Goal: Information Seeking & Learning: Learn about a topic

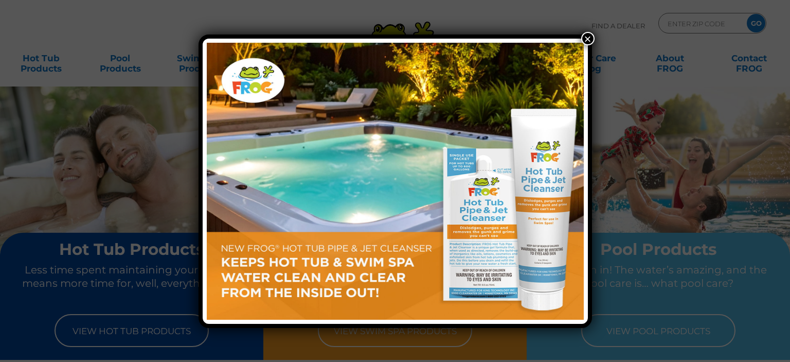
click at [586, 38] on button "×" at bounding box center [587, 38] width 13 height 13
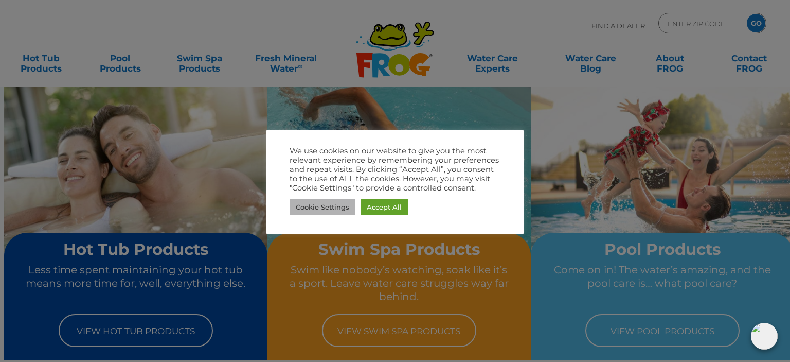
click at [333, 206] on link "Cookie Settings" at bounding box center [323, 207] width 66 height 16
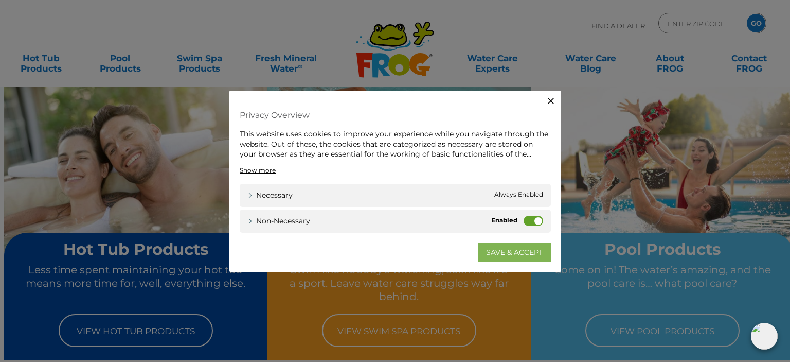
click at [488, 250] on link "SAVE & ACCEPT" at bounding box center [514, 251] width 73 height 19
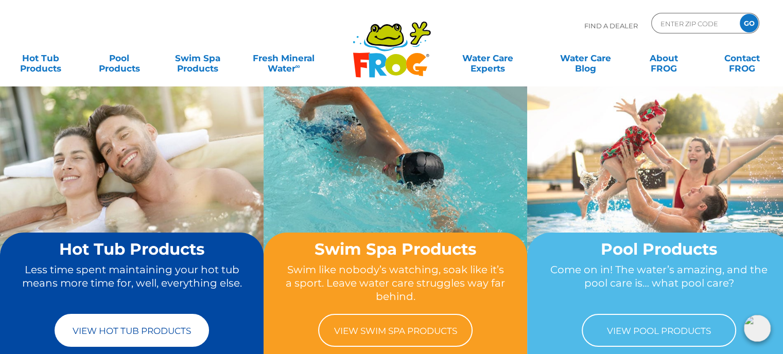
click at [133, 333] on link "View Hot Tub Products" at bounding box center [132, 330] width 154 height 33
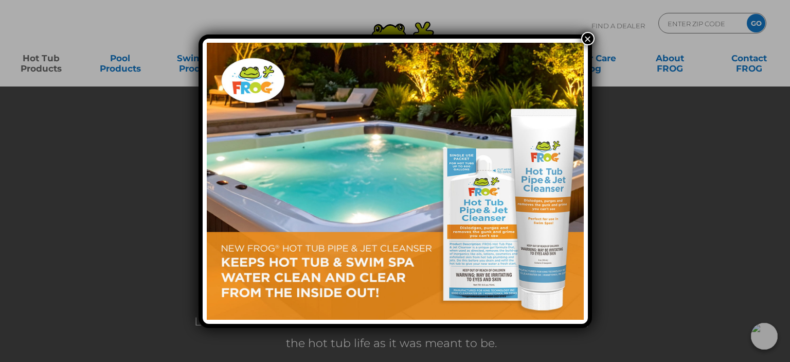
click at [587, 41] on button "×" at bounding box center [587, 38] width 13 height 13
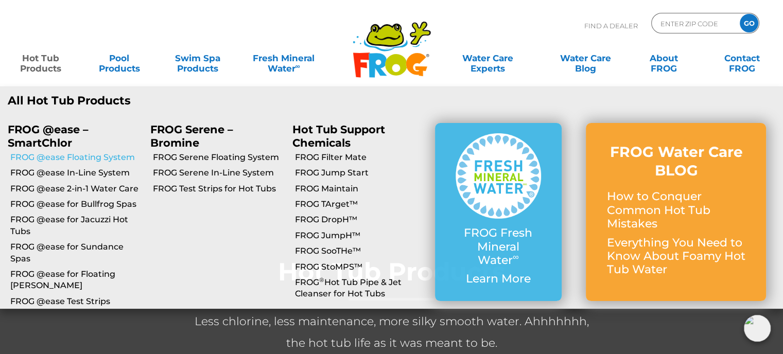
click at [83, 156] on link "FROG @ease Floating System" at bounding box center [76, 157] width 132 height 11
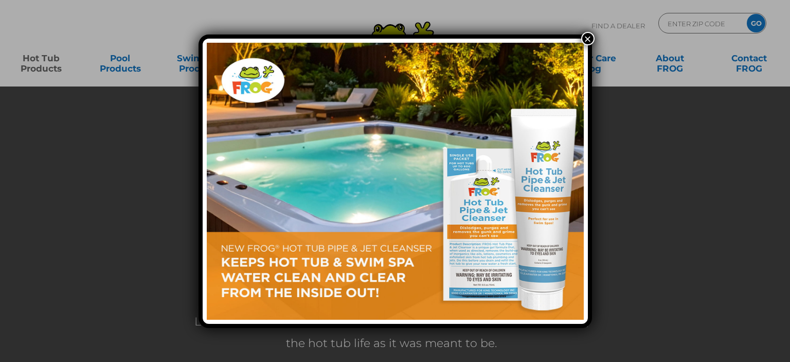
click at [30, 53] on div "×" at bounding box center [395, 181] width 790 height 362
click at [587, 38] on button "×" at bounding box center [587, 38] width 13 height 13
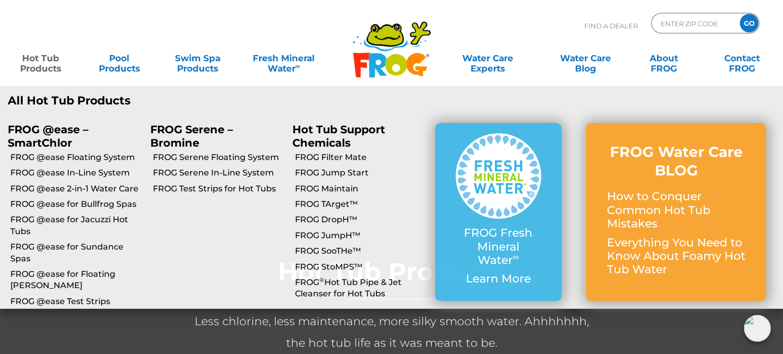
click at [35, 60] on link "Hot Tub Products" at bounding box center [40, 58] width 61 height 21
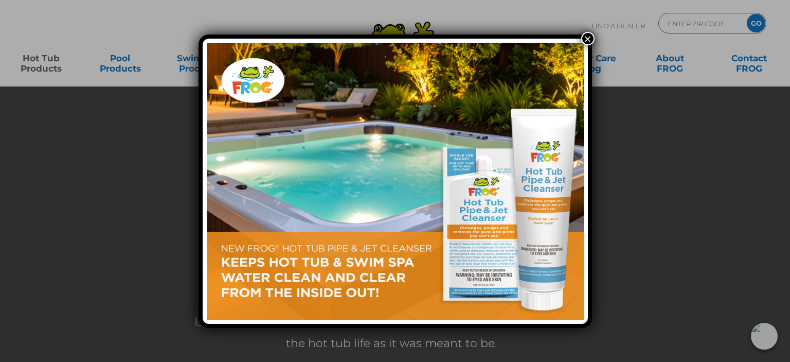
click at [585, 37] on button "×" at bounding box center [587, 38] width 13 height 13
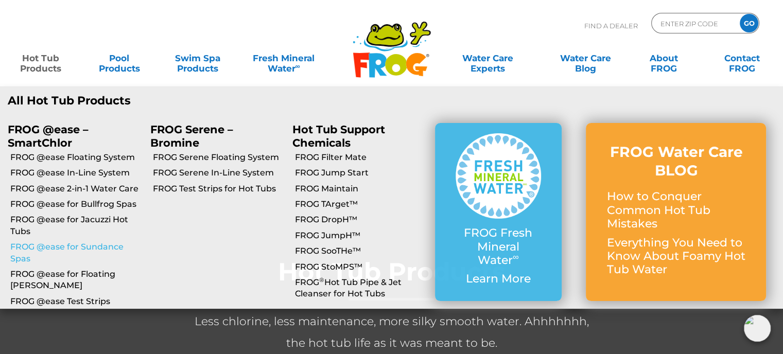
click at [53, 246] on link "FROG @ease for Sundance Spas" at bounding box center [76, 252] width 132 height 23
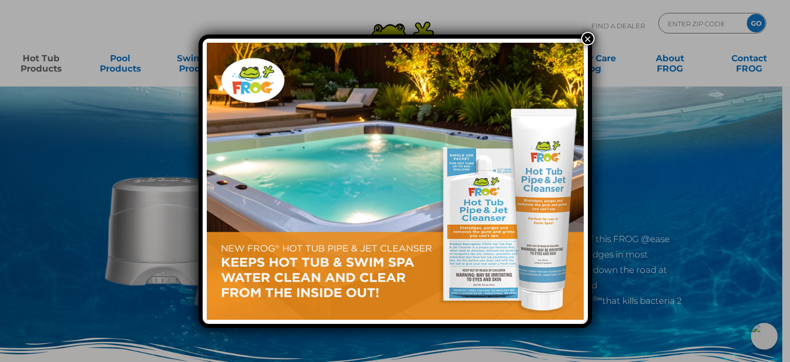
click at [589, 39] on button "×" at bounding box center [587, 38] width 13 height 13
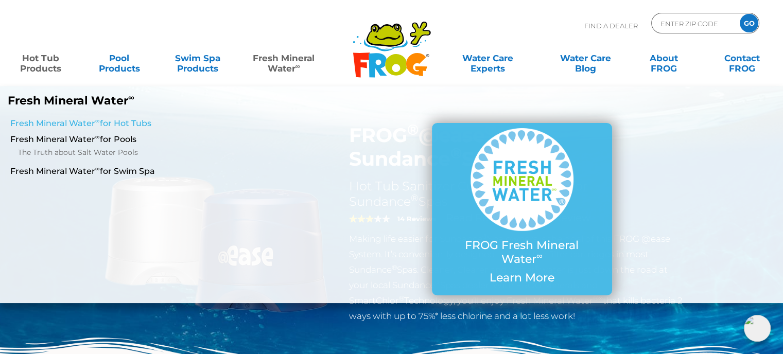
click at [138, 123] on link "Fresh Mineral Water ∞ for Hot Tubs" at bounding box center [135, 123] width 251 height 11
